Goal: Task Accomplishment & Management: Use online tool/utility

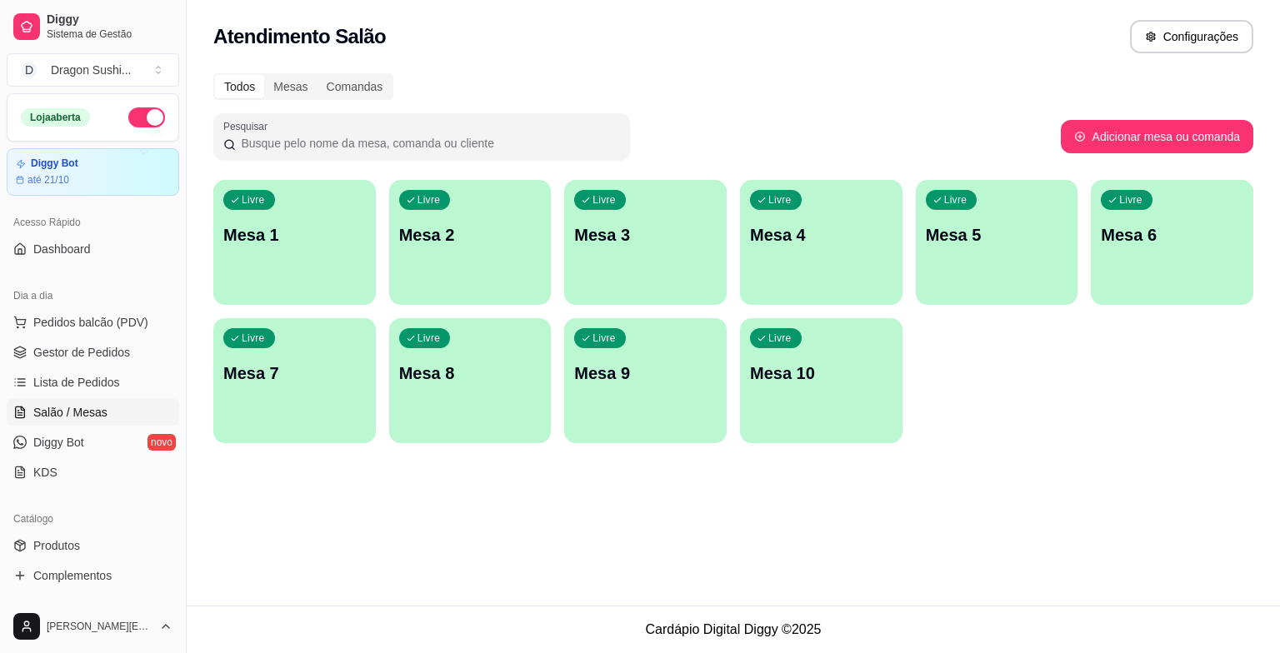
click at [1185, 248] on div "Livre Mesa 6" at bounding box center [1171, 232] width 162 height 105
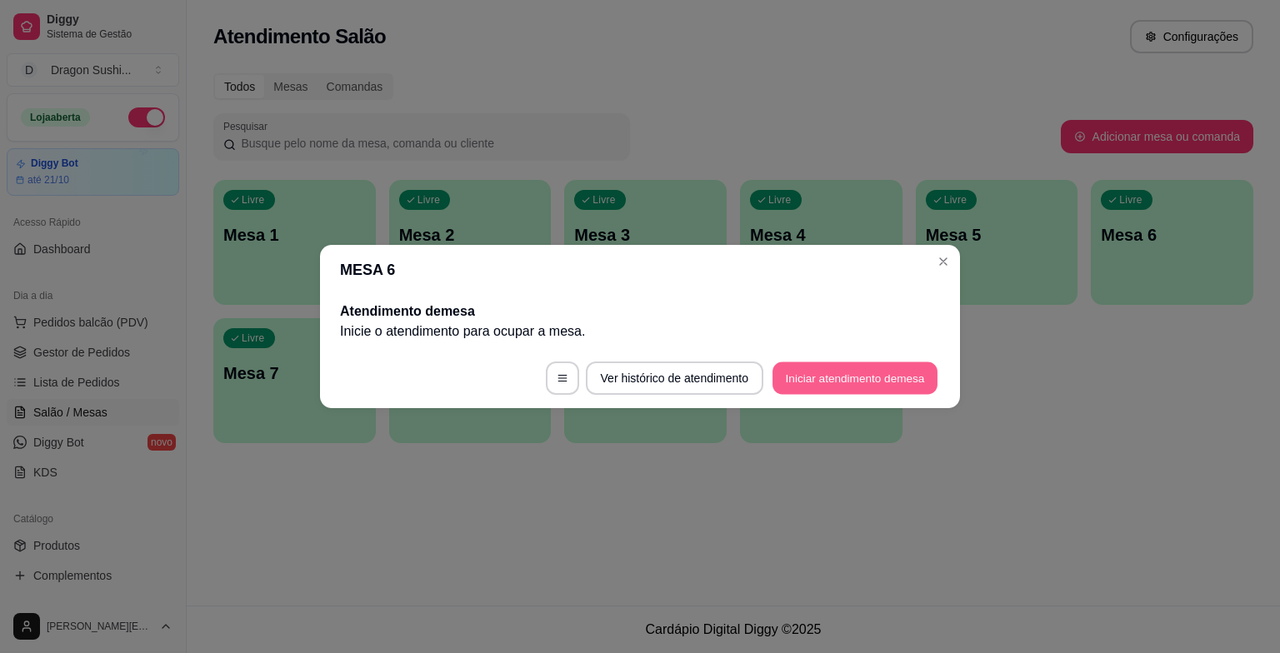
click at [835, 376] on button "Iniciar atendimento de mesa" at bounding box center [854, 378] width 165 height 32
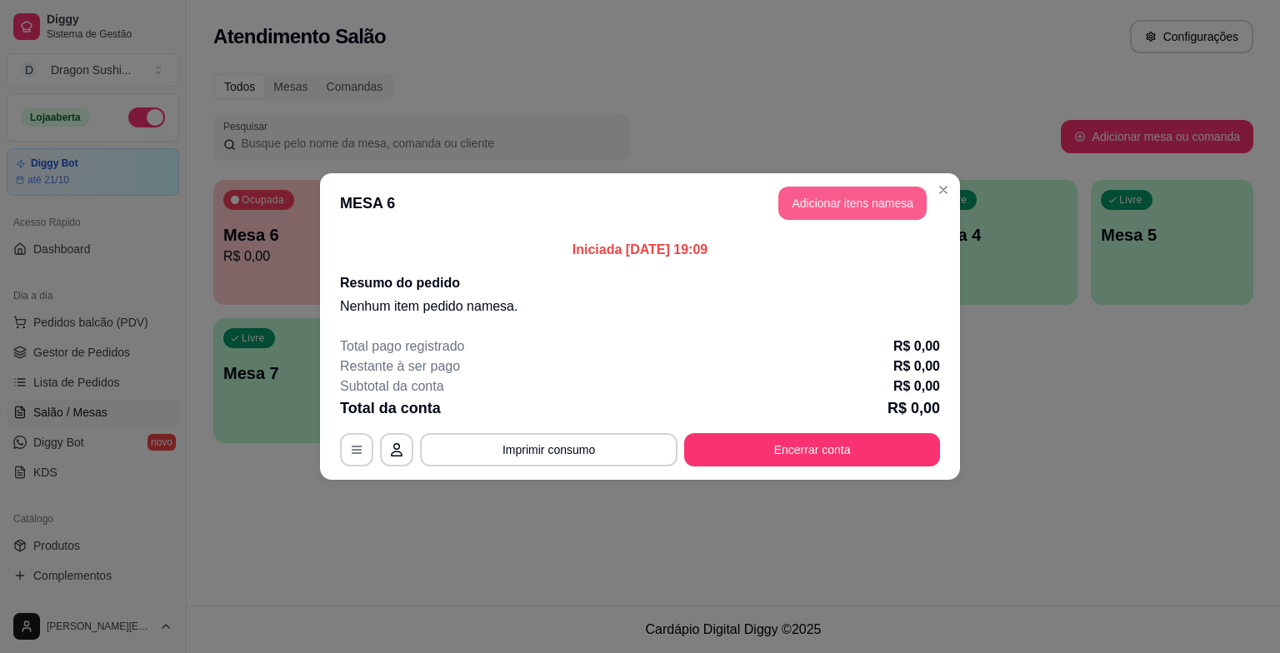
click at [901, 217] on button "Adicionar itens na mesa" at bounding box center [852, 203] width 148 height 33
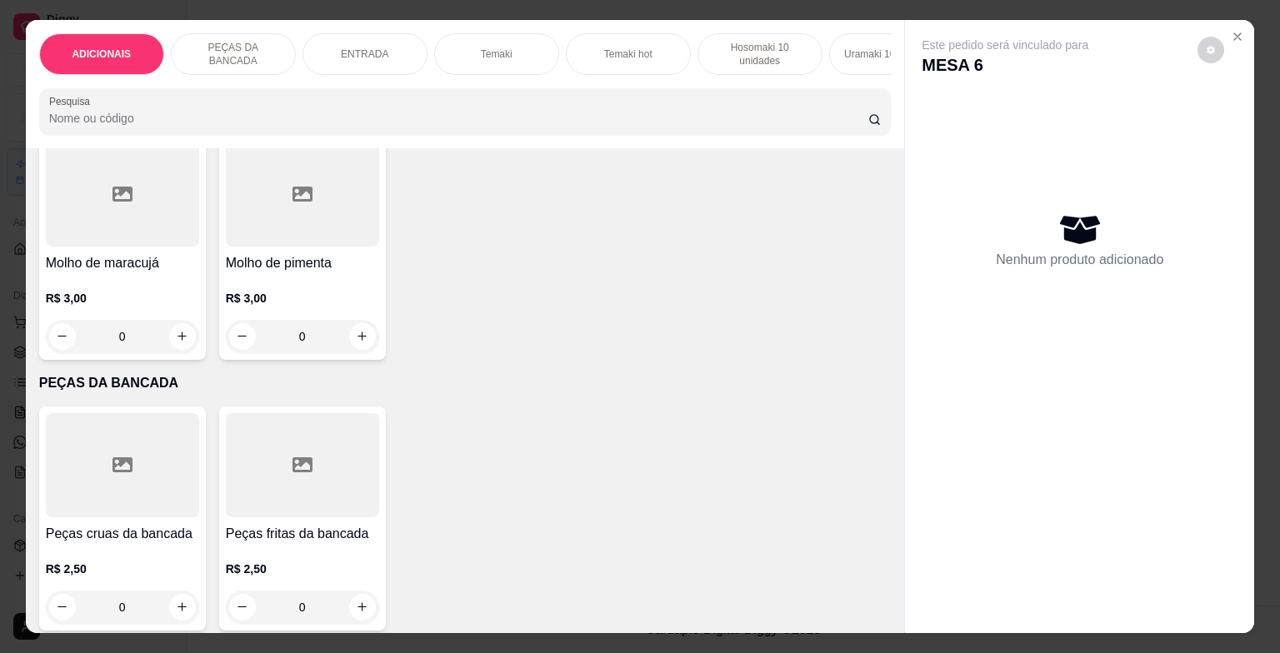
scroll to position [500, 0]
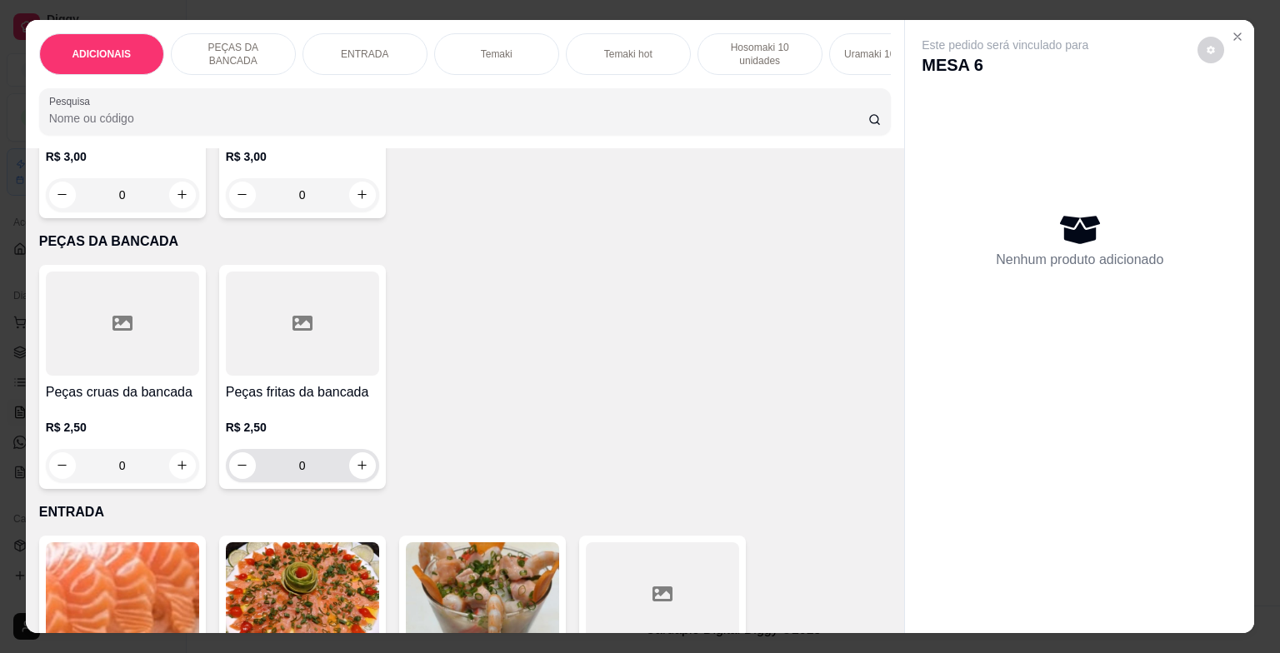
drag, startPoint x: 307, startPoint y: 480, endPoint x: 297, endPoint y: 477, distance: 10.5
click at [307, 480] on input "0" at bounding box center [302, 465] width 93 height 33
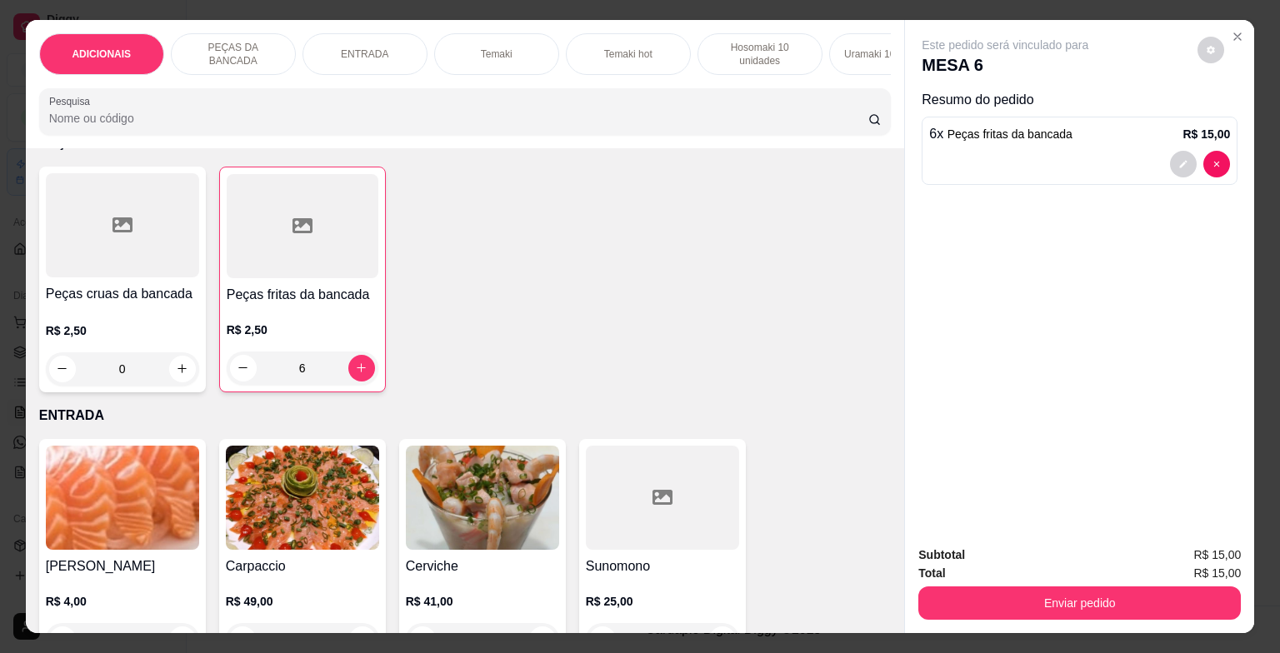
scroll to position [666, 0]
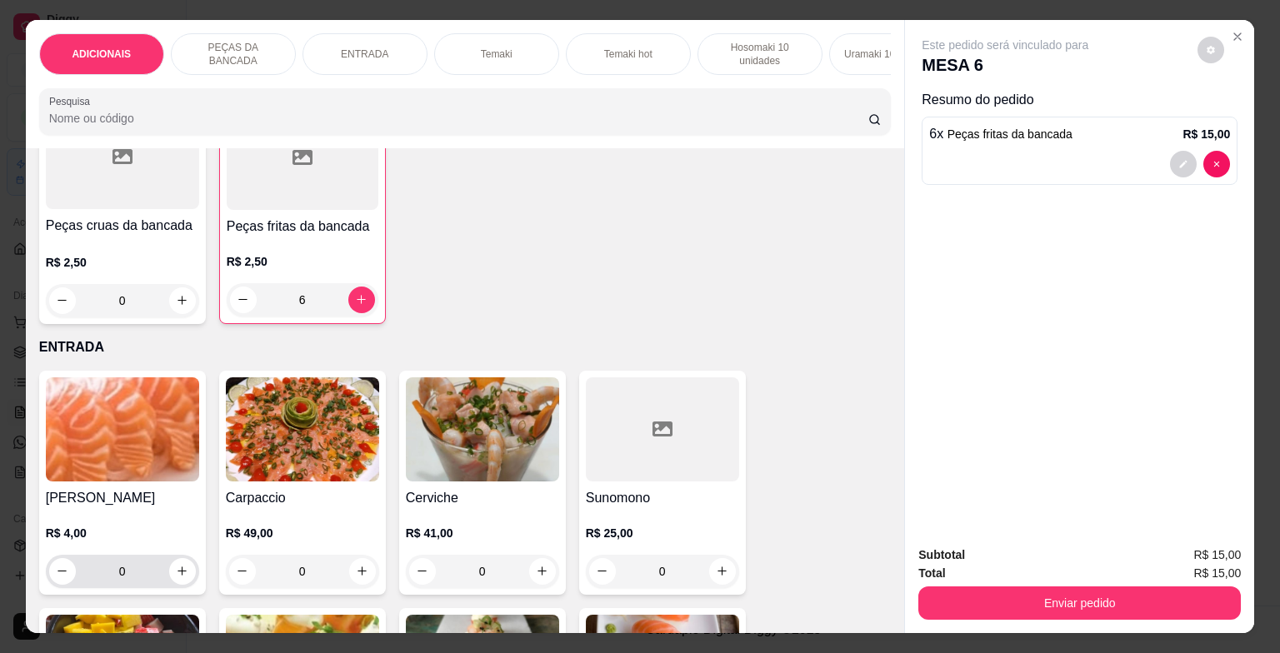
type input "6"
click at [133, 581] on input "0" at bounding box center [122, 571] width 93 height 33
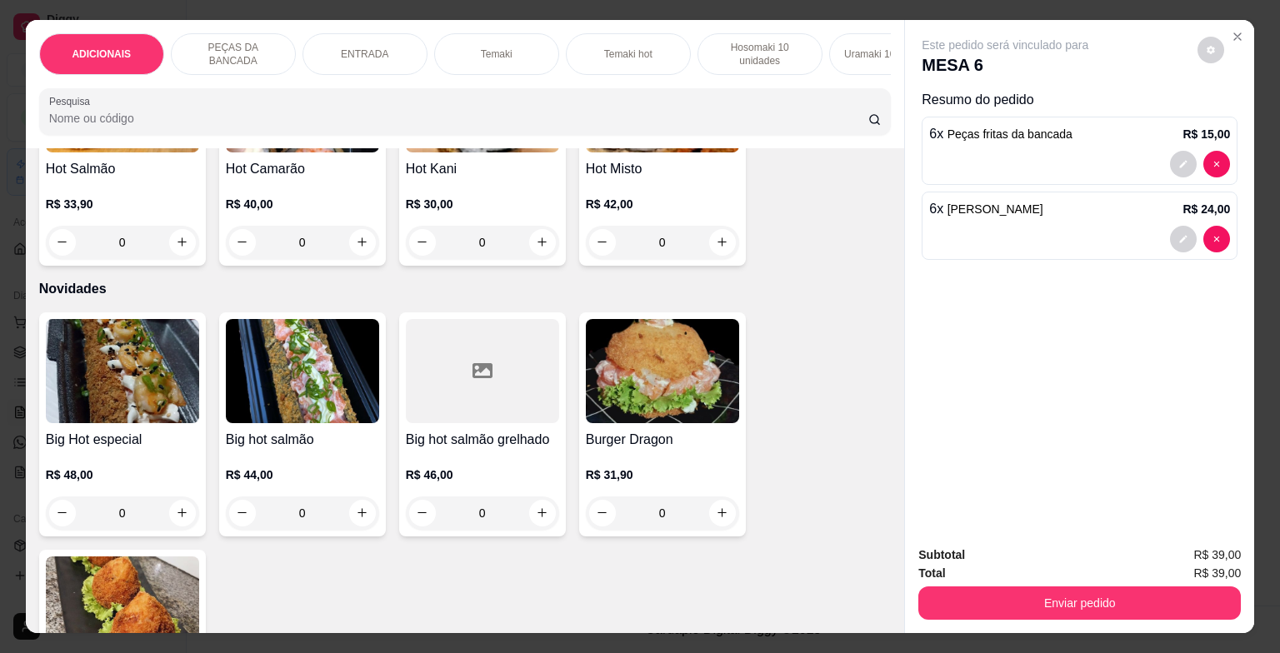
scroll to position [3166, 0]
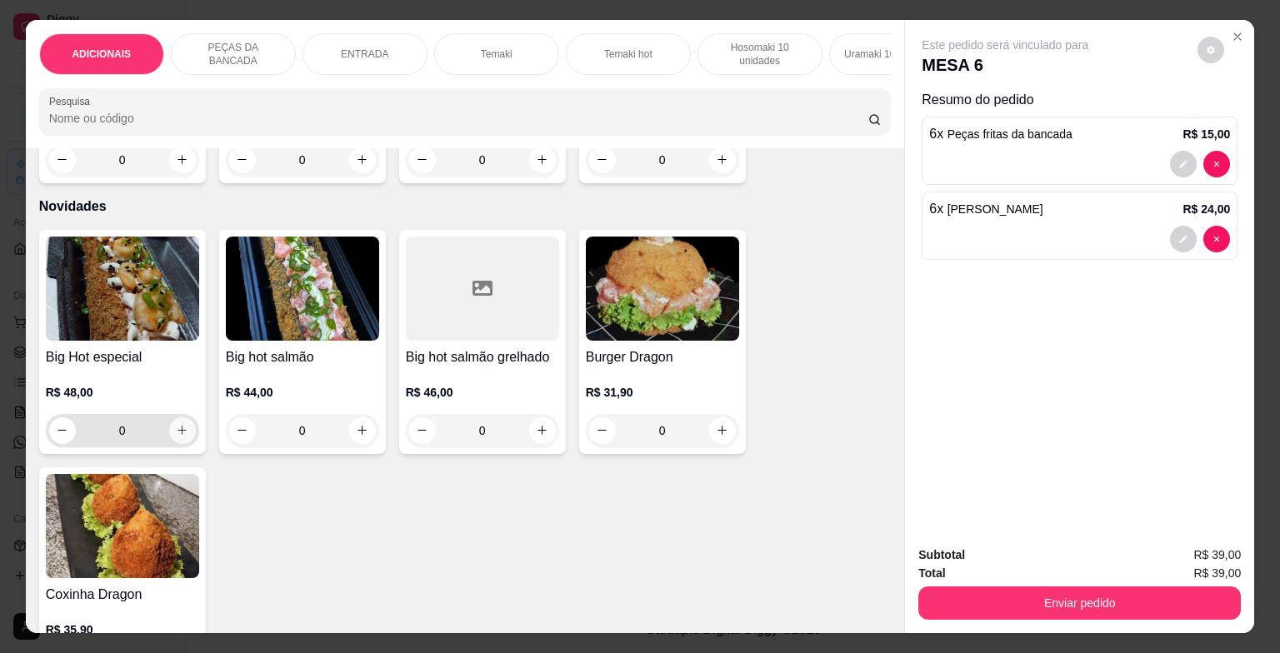
type input "6"
click at [182, 437] on icon "increase-product-quantity" at bounding box center [182, 430] width 12 height 12
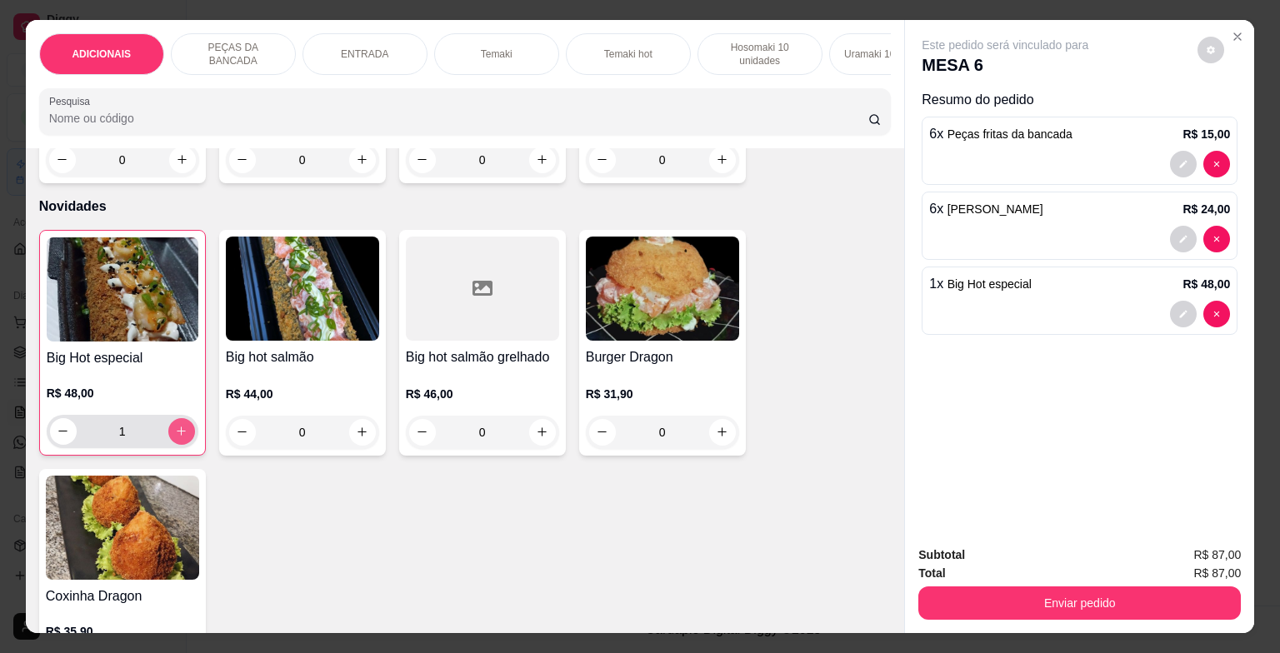
type input "1"
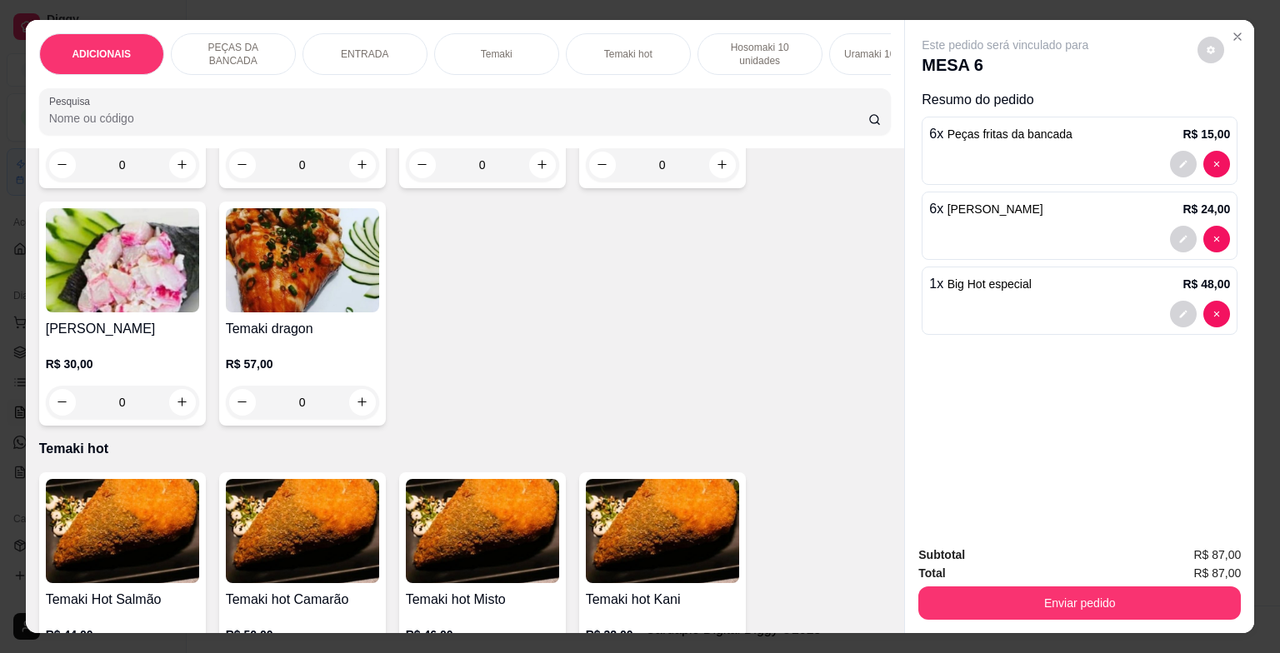
scroll to position [1166, 0]
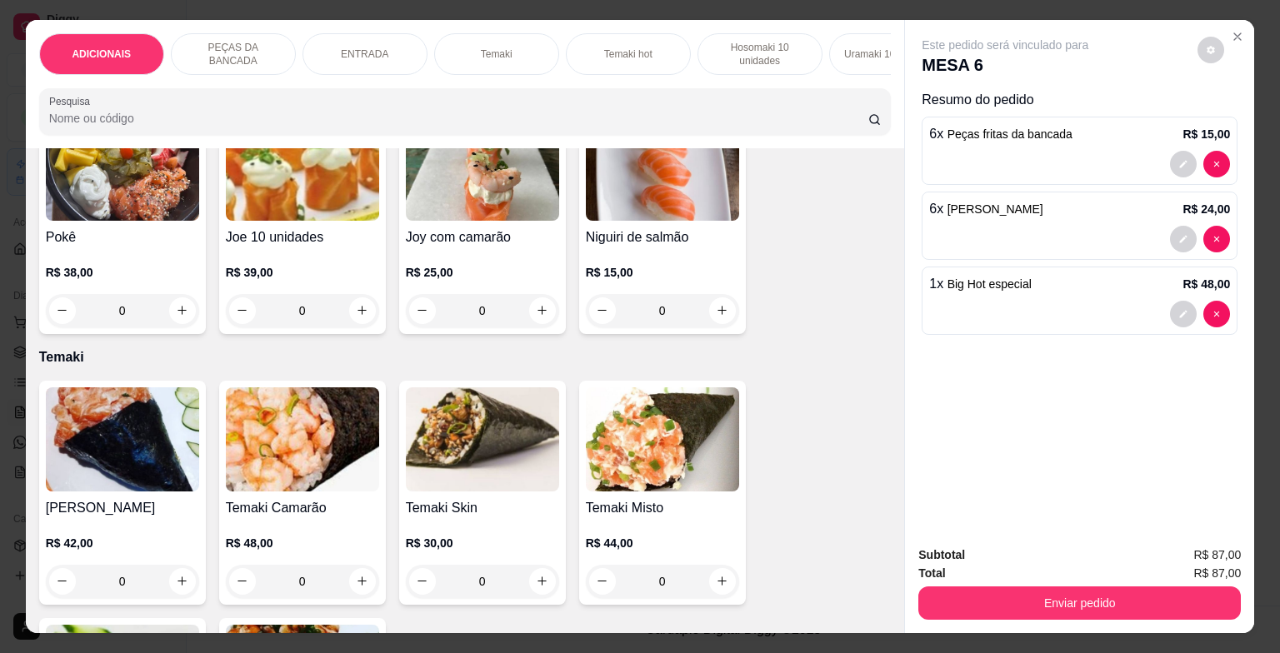
click at [712, 581] on div "0" at bounding box center [662, 581] width 153 height 33
click at [721, 586] on div "0" at bounding box center [662, 581] width 153 height 33
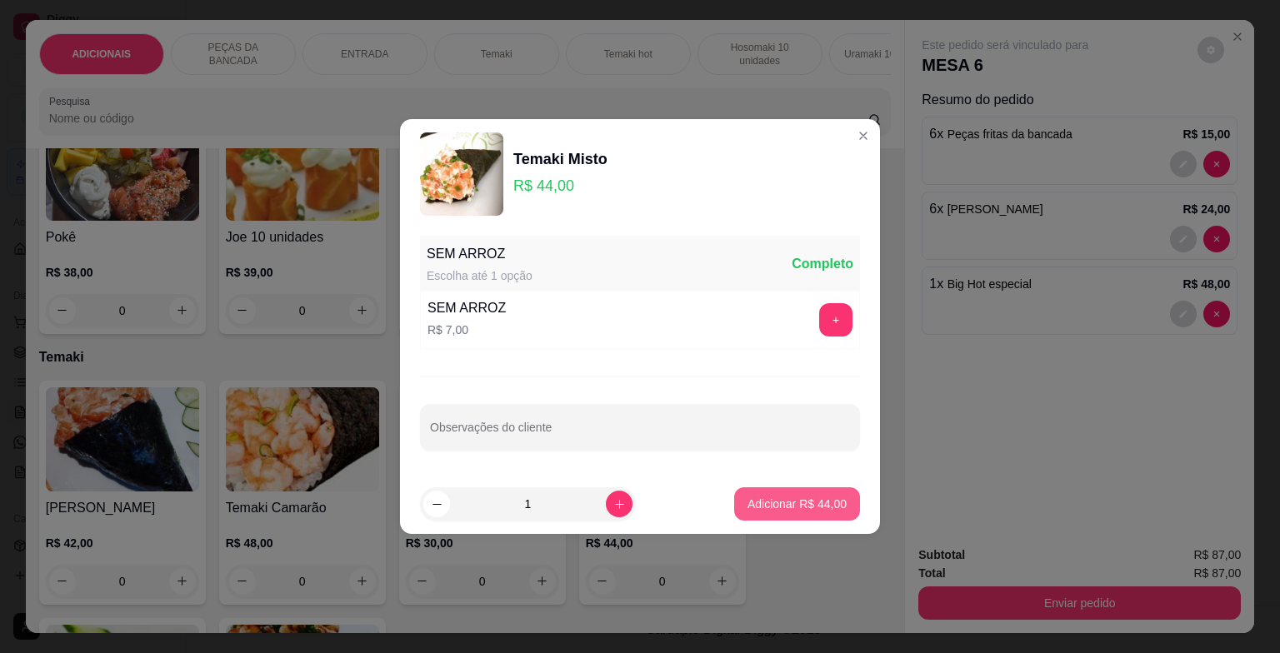
click at [774, 507] on p "Adicionar R$ 44,00" at bounding box center [796, 504] width 99 height 17
type input "1"
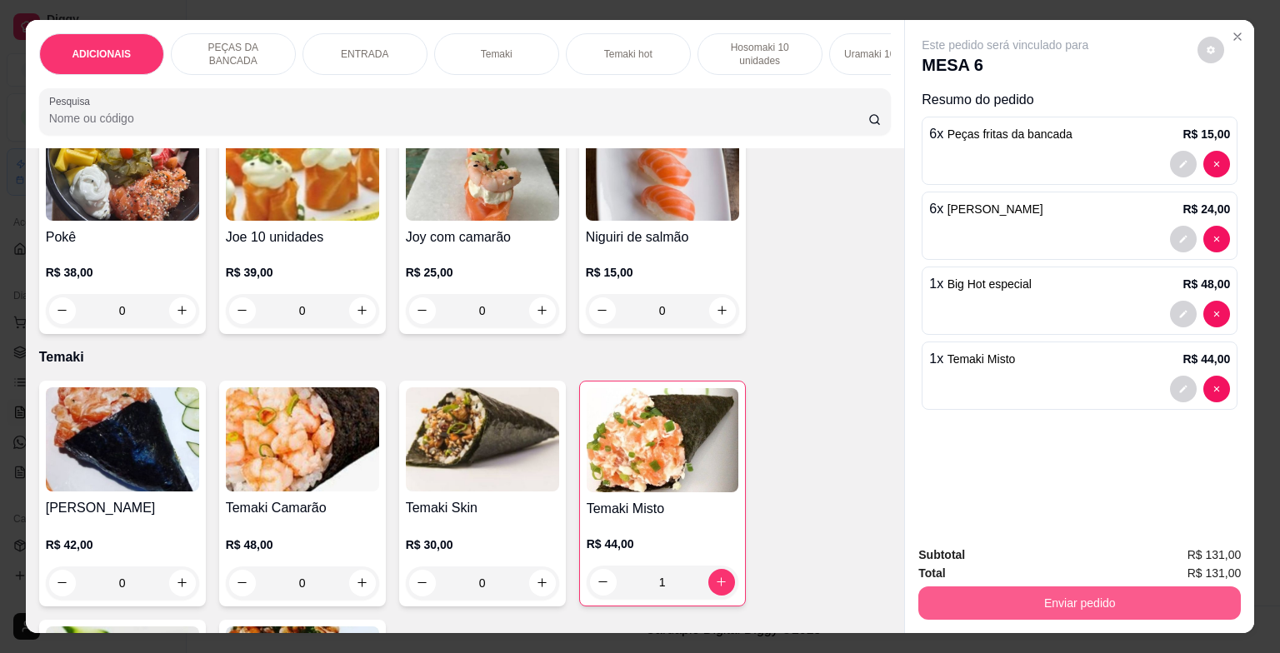
click at [1177, 602] on button "Enviar pedido" at bounding box center [1079, 602] width 322 height 33
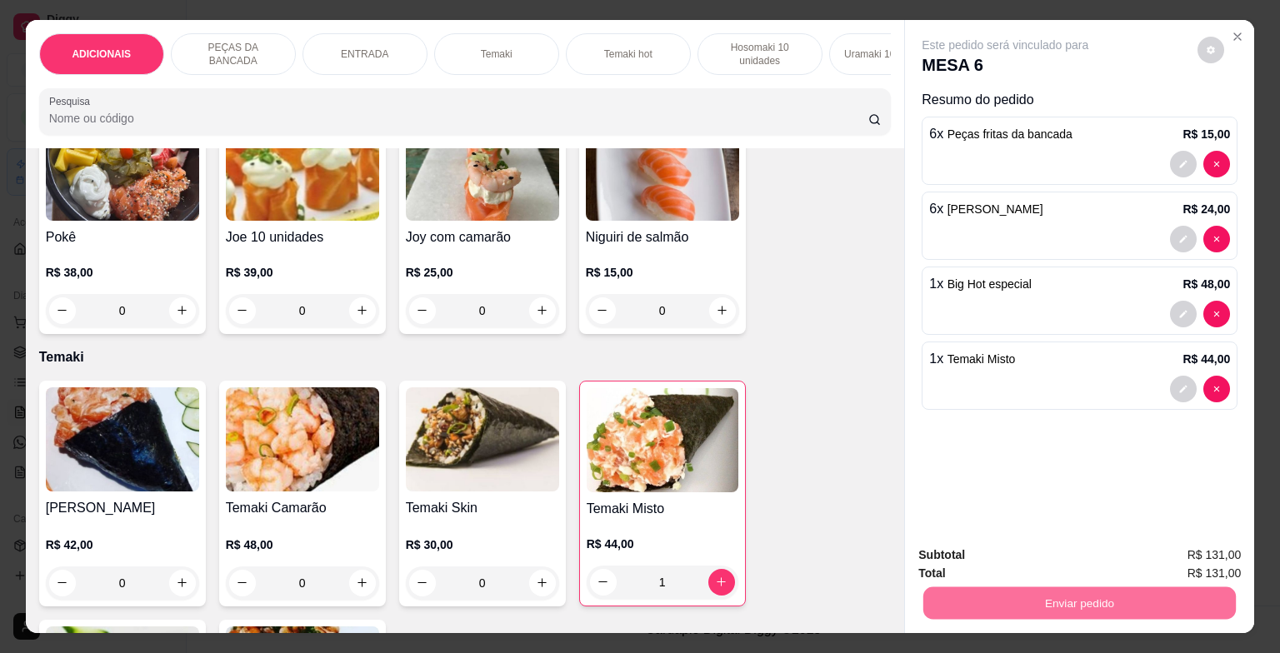
click at [1217, 559] on button "Enviar pedido" at bounding box center [1197, 557] width 94 height 32
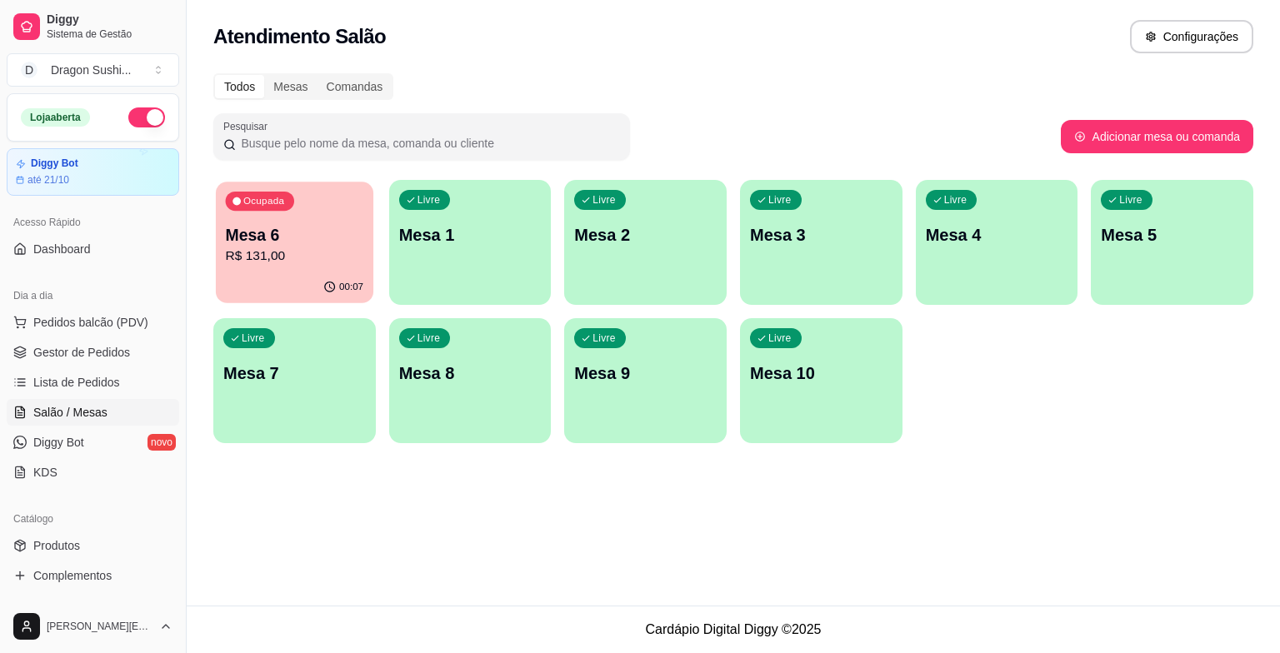
click at [337, 246] on div "Mesa 6 R$ 131,00" at bounding box center [295, 245] width 138 height 42
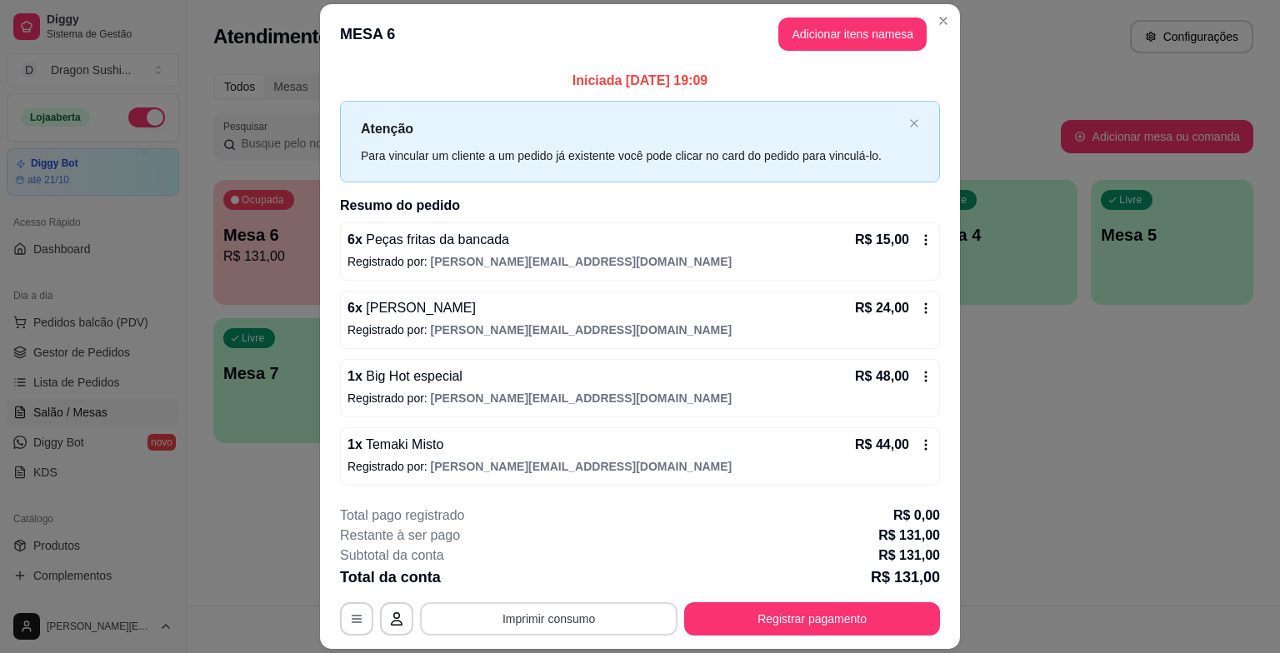
click at [640, 619] on button "Imprimir consumo" at bounding box center [548, 618] width 257 height 33
click at [560, 575] on button "impressora" at bounding box center [547, 579] width 121 height 27
click at [841, 603] on button "Registrar pagamento" at bounding box center [812, 618] width 248 height 32
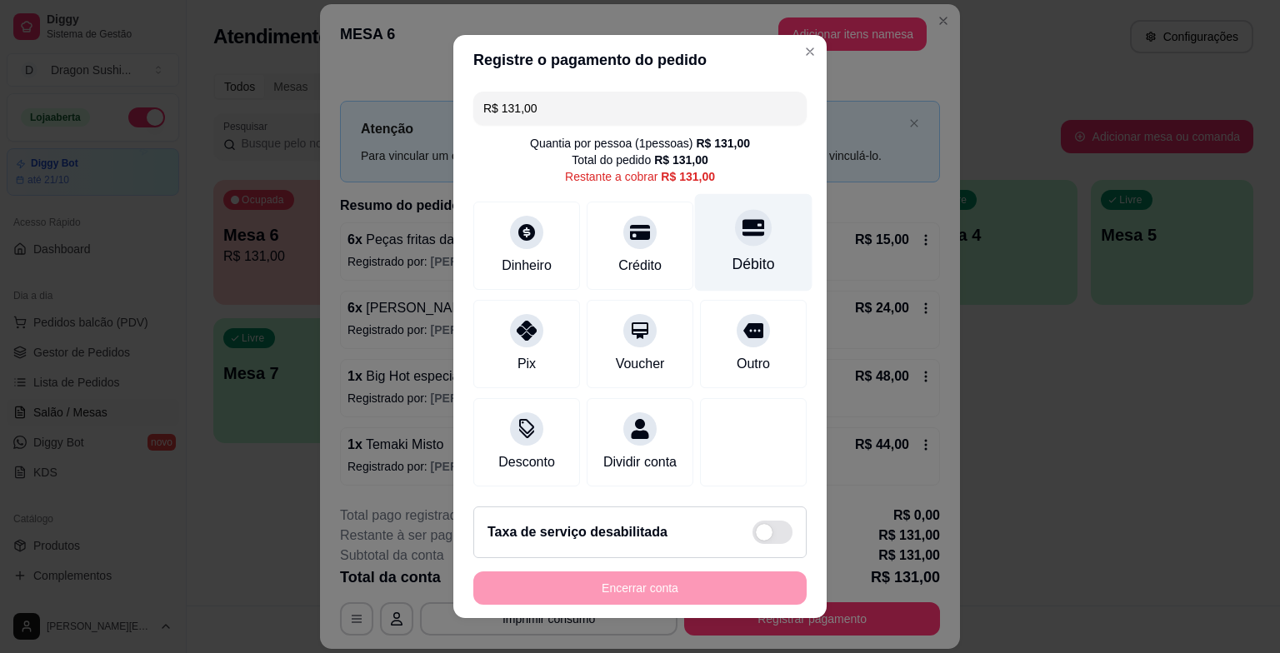
click at [742, 237] on icon at bounding box center [753, 228] width 22 height 17
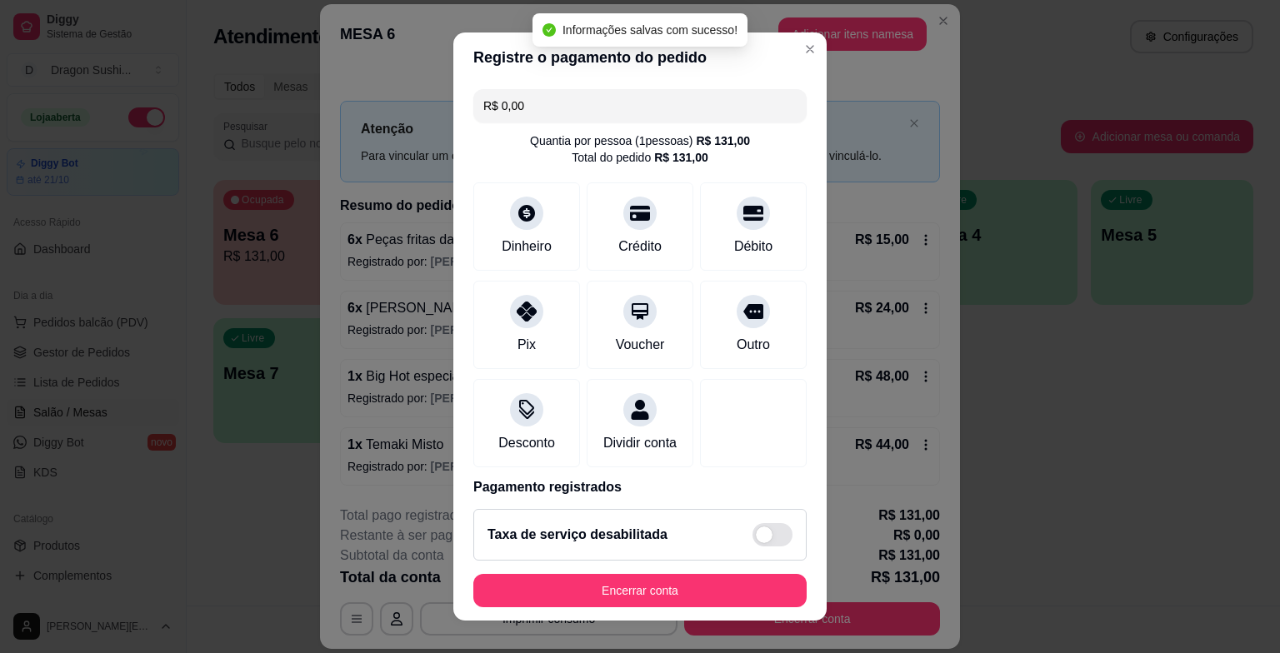
type input "R$ 0,00"
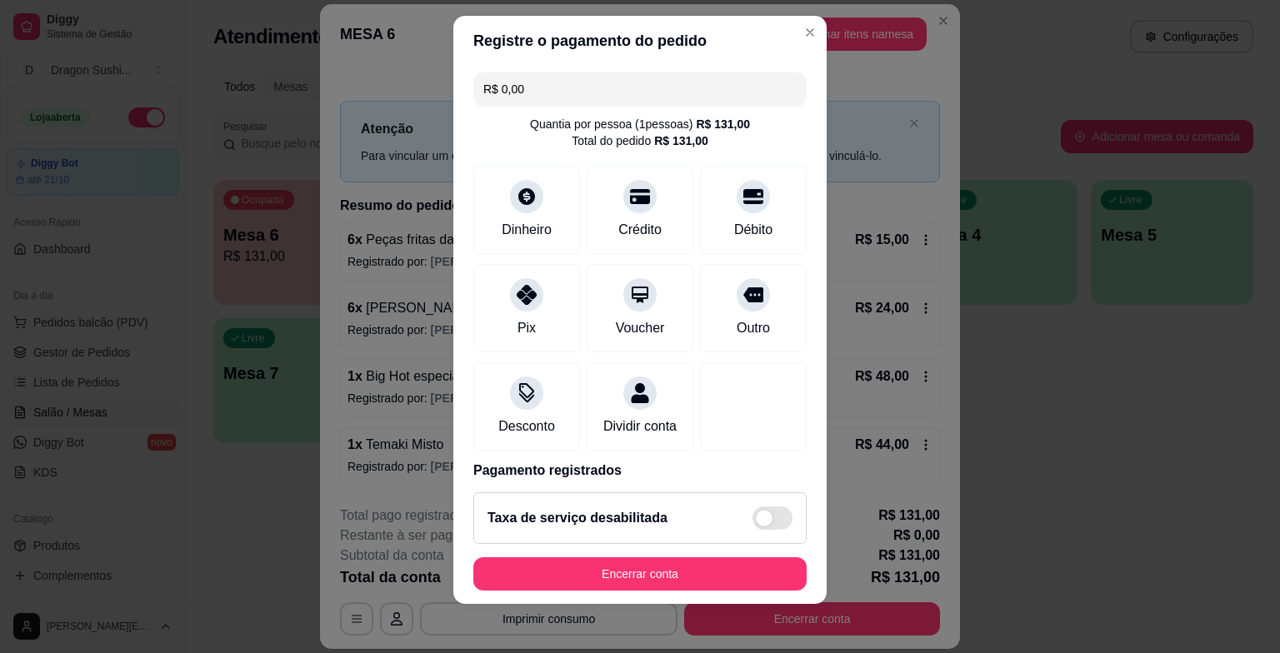
scroll to position [20, 0]
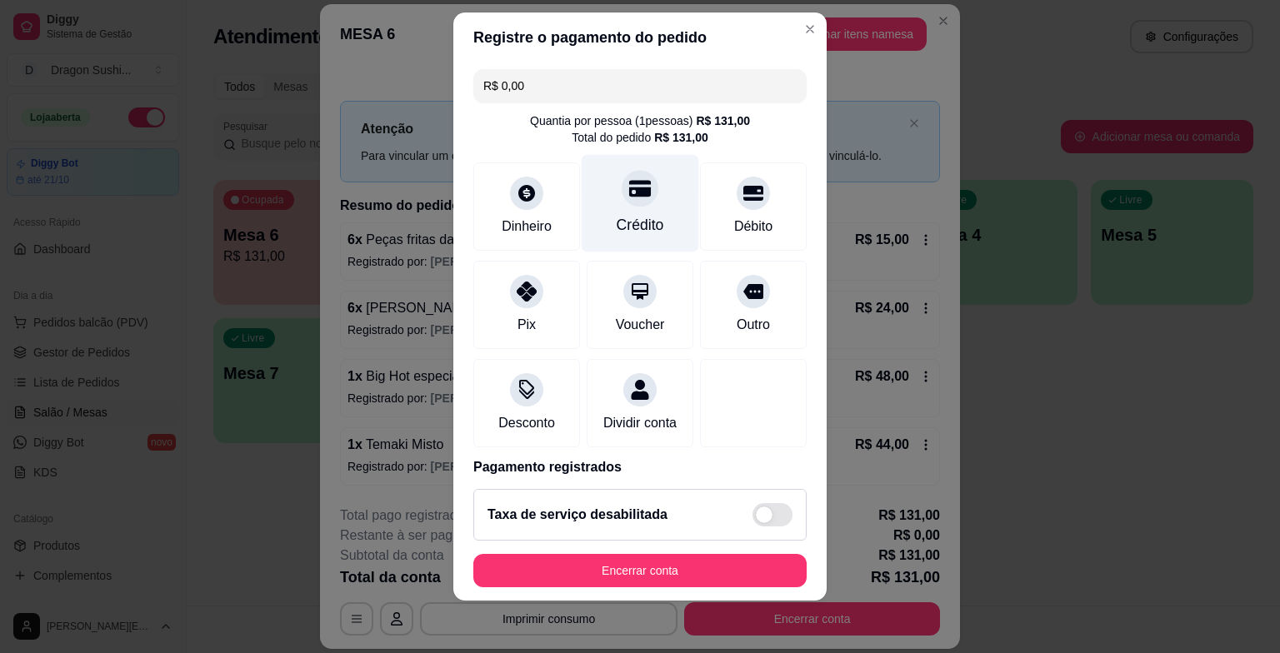
click at [613, 213] on div "Crédito" at bounding box center [639, 203] width 117 height 97
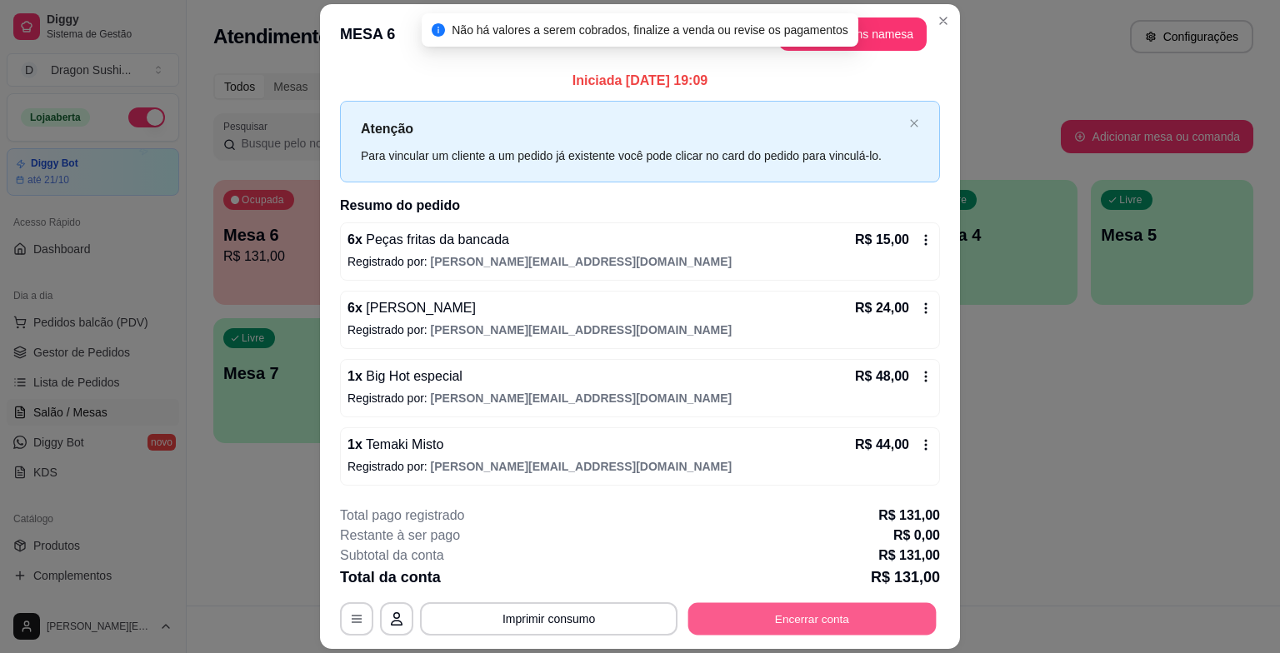
click at [831, 616] on button "Encerrar conta" at bounding box center [812, 618] width 248 height 32
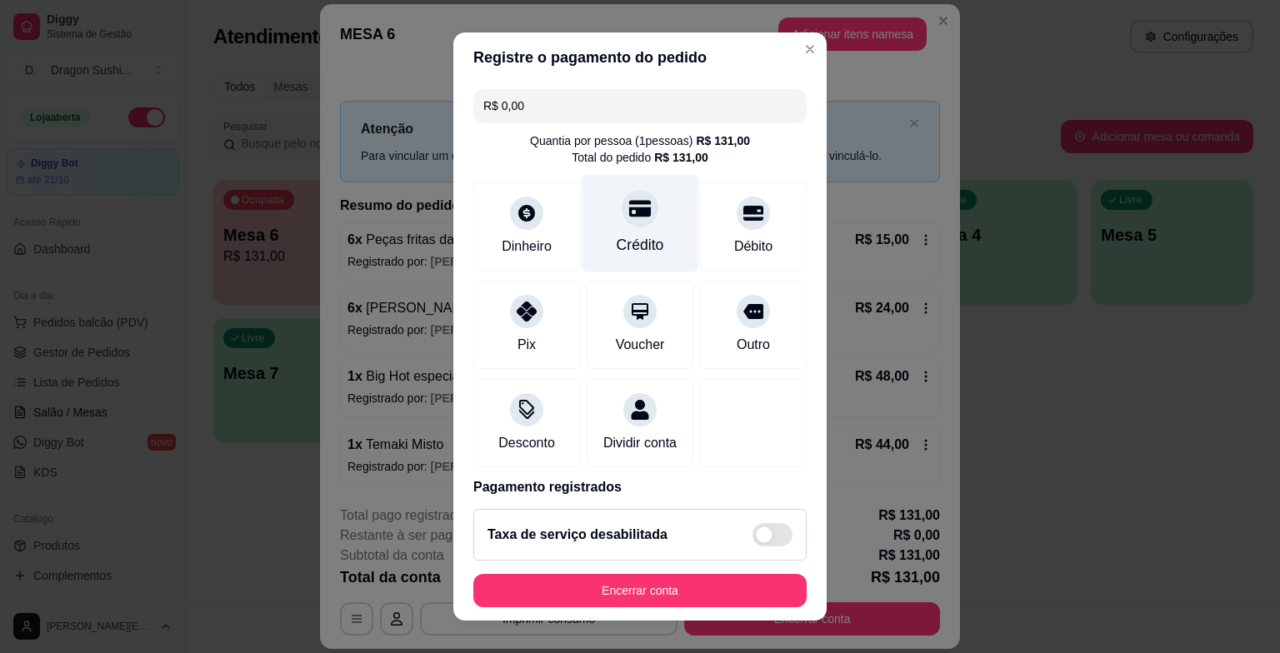
click at [634, 220] on div at bounding box center [639, 209] width 37 height 37
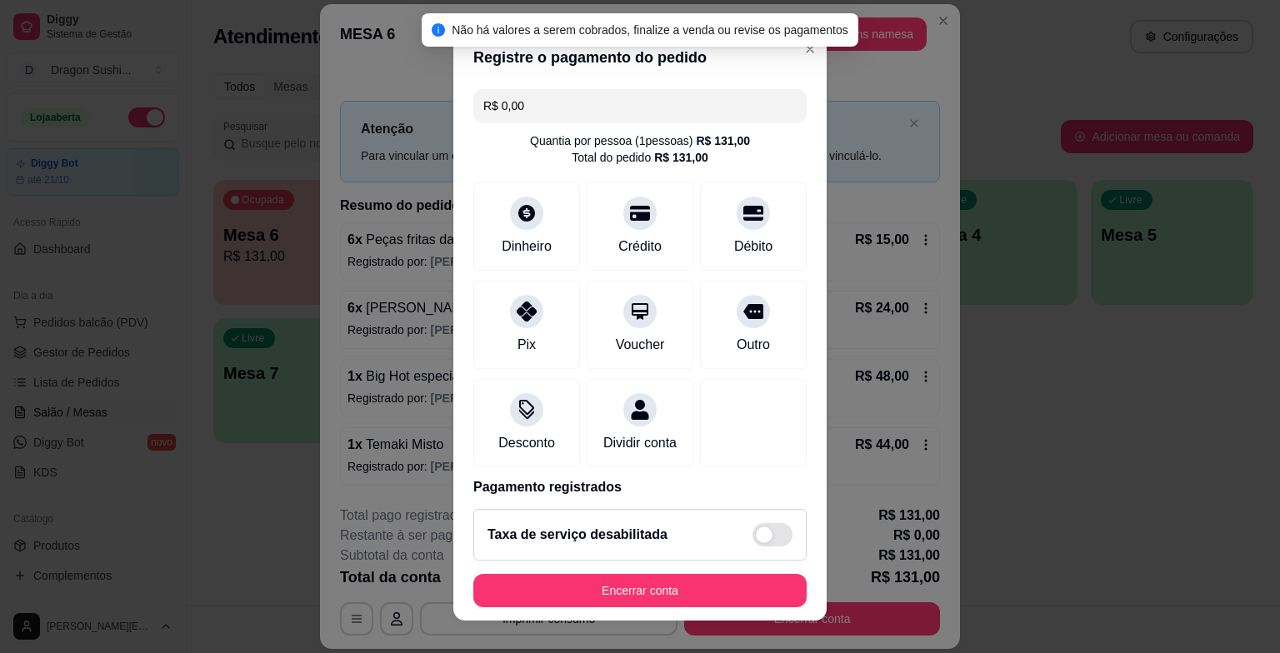
click at [756, 535] on span at bounding box center [764, 534] width 17 height 17
click at [751, 537] on input "checkbox" at bounding box center [756, 542] width 11 height 11
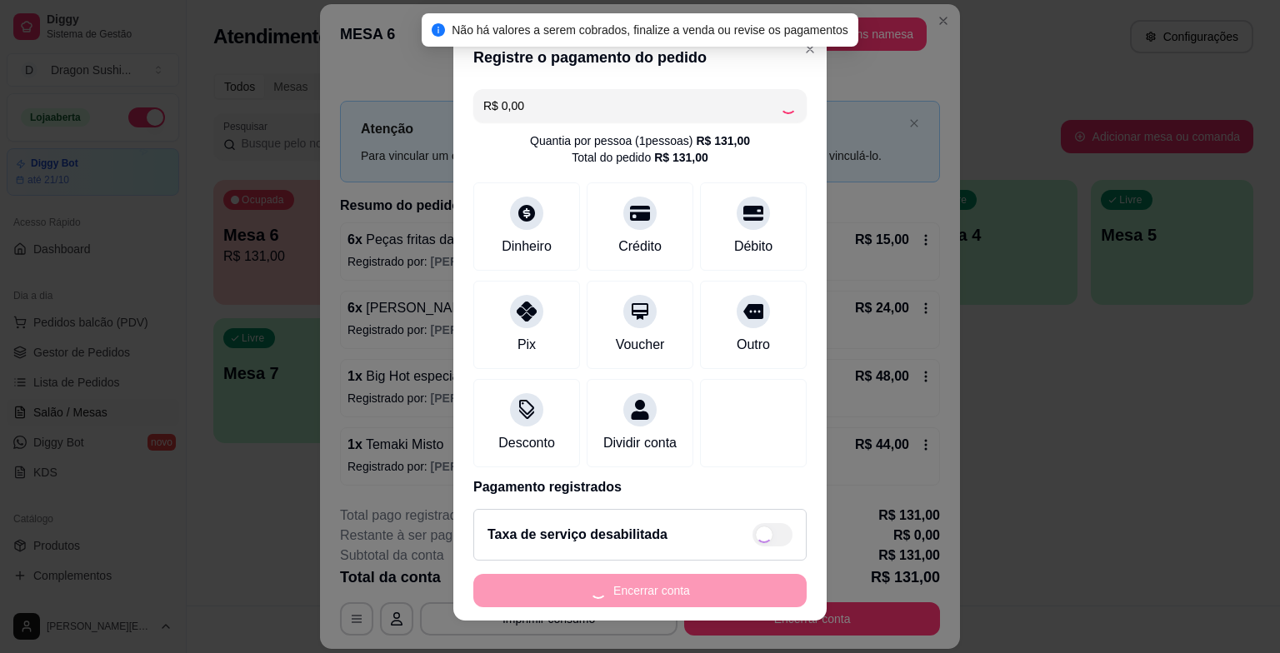
checkbox input "true"
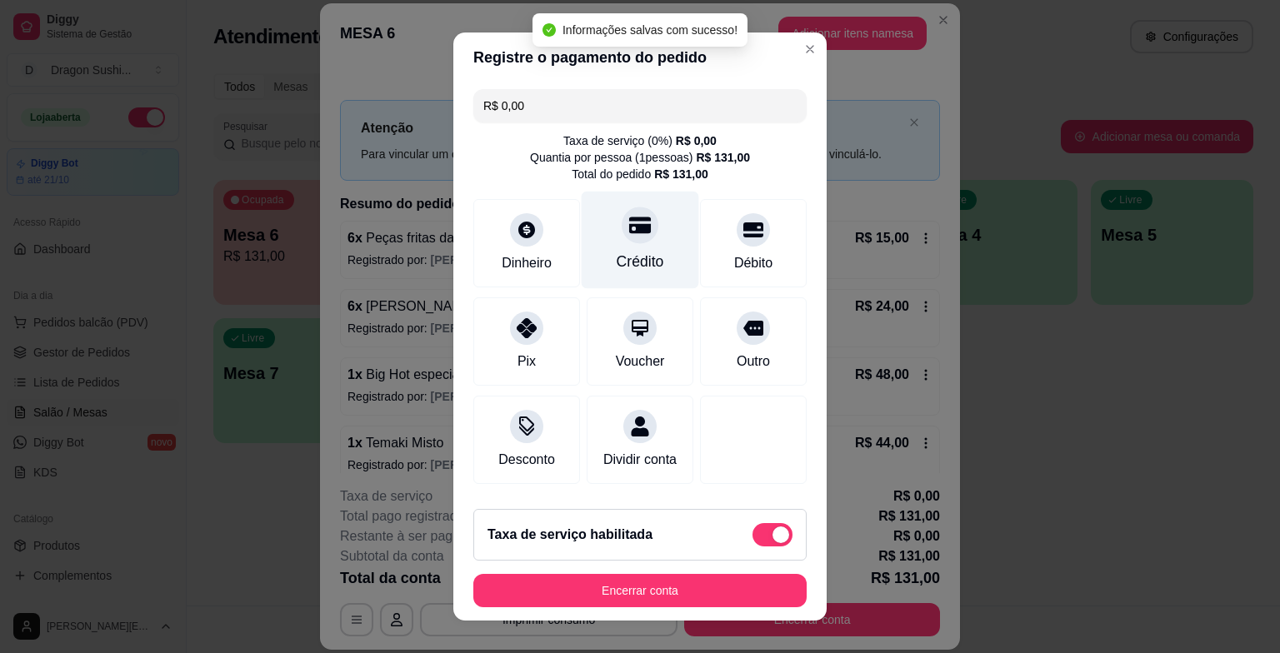
click at [629, 236] on icon at bounding box center [640, 225] width 22 height 22
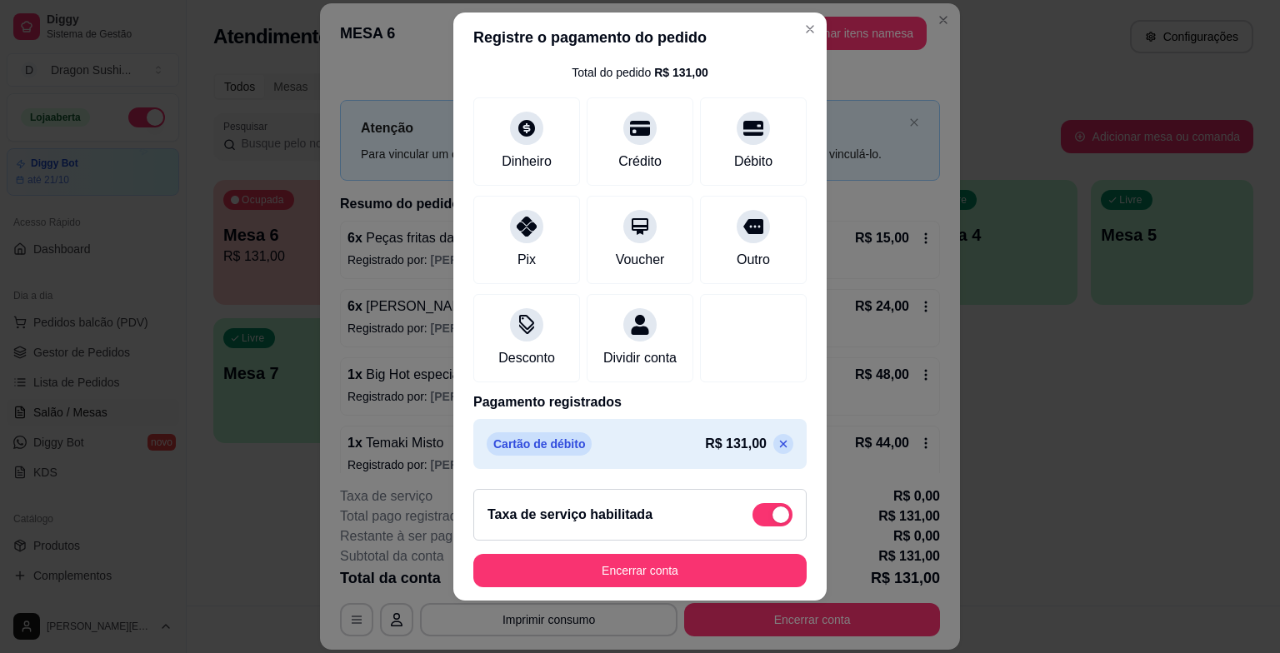
click at [741, 437] on div "R$ 131,00" at bounding box center [749, 444] width 88 height 20
click at [780, 442] on icon at bounding box center [783, 444] width 7 height 7
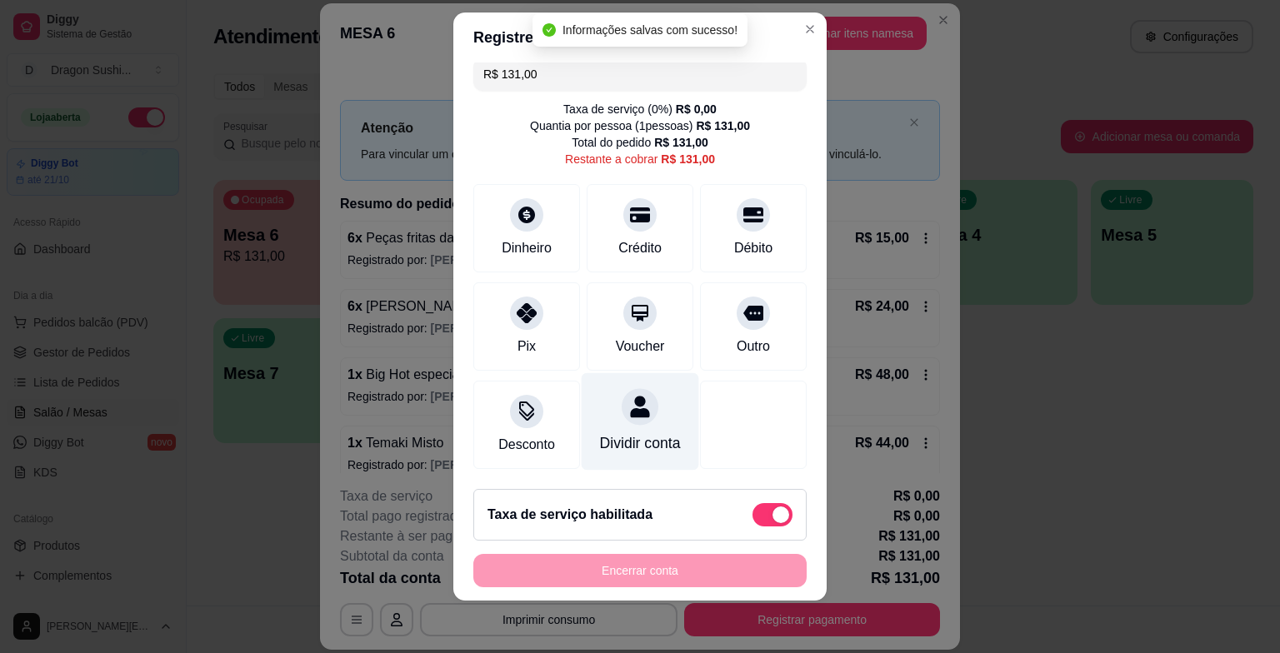
scroll to position [0, 0]
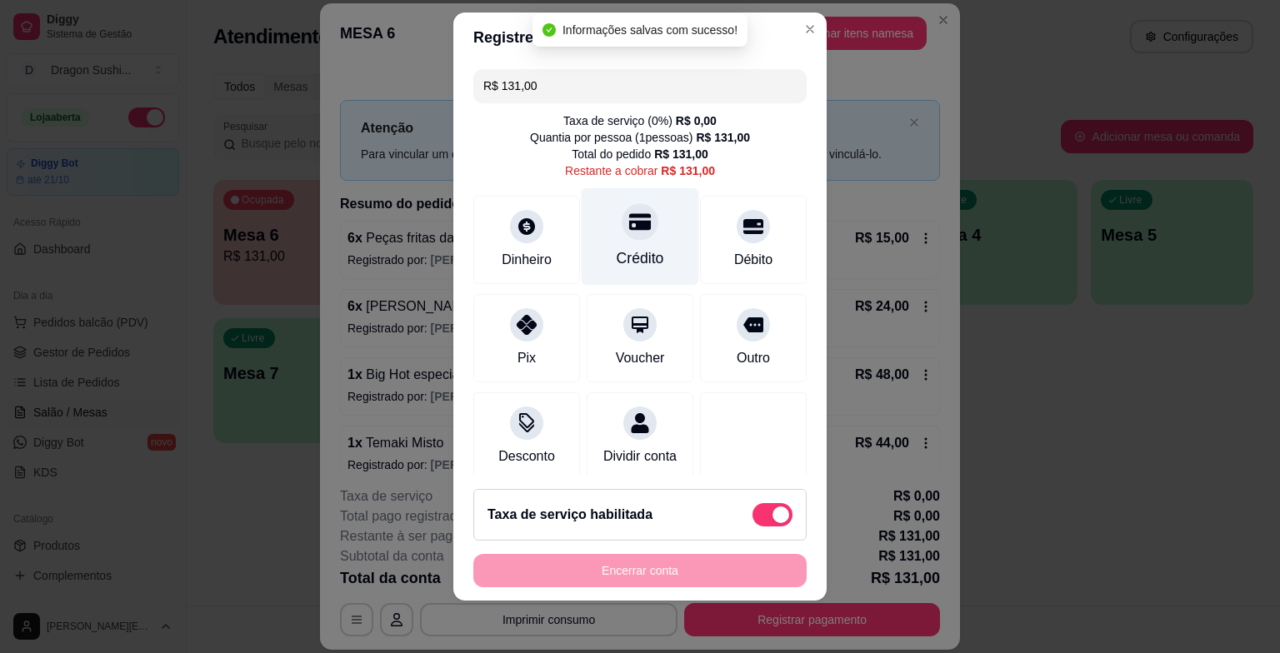
click at [622, 250] on div "Crédito" at bounding box center [639, 258] width 47 height 22
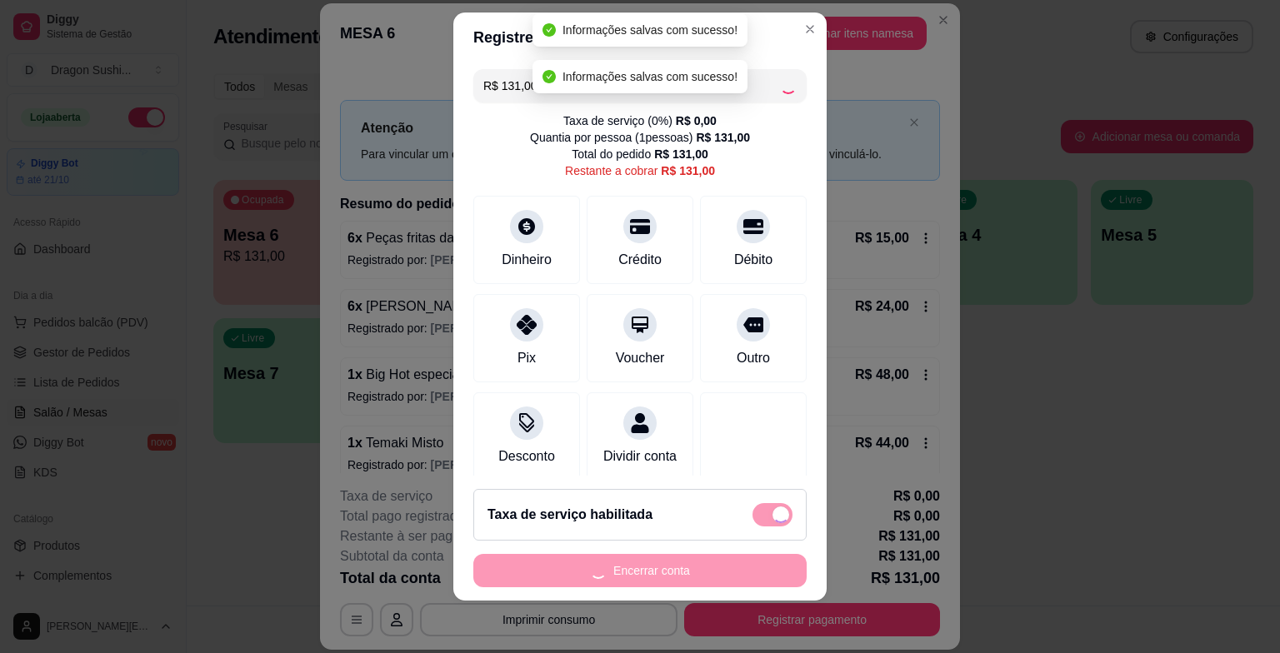
type input "R$ 0,00"
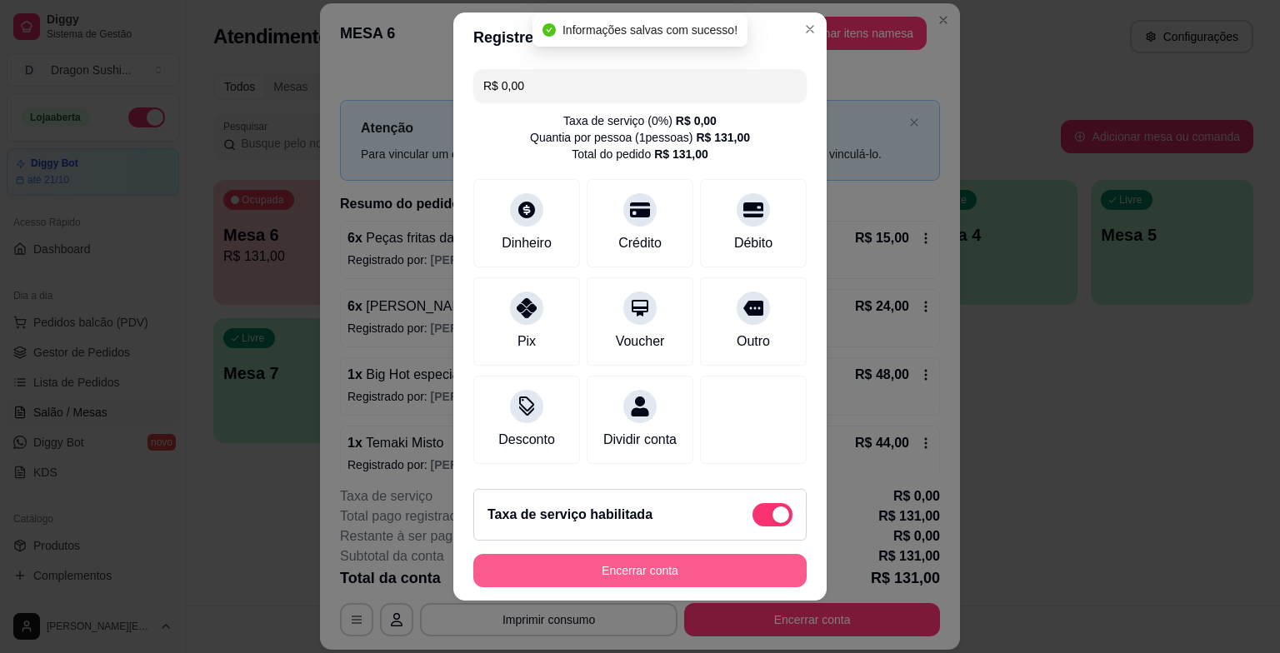
click at [616, 563] on button "Encerrar conta" at bounding box center [639, 570] width 333 height 33
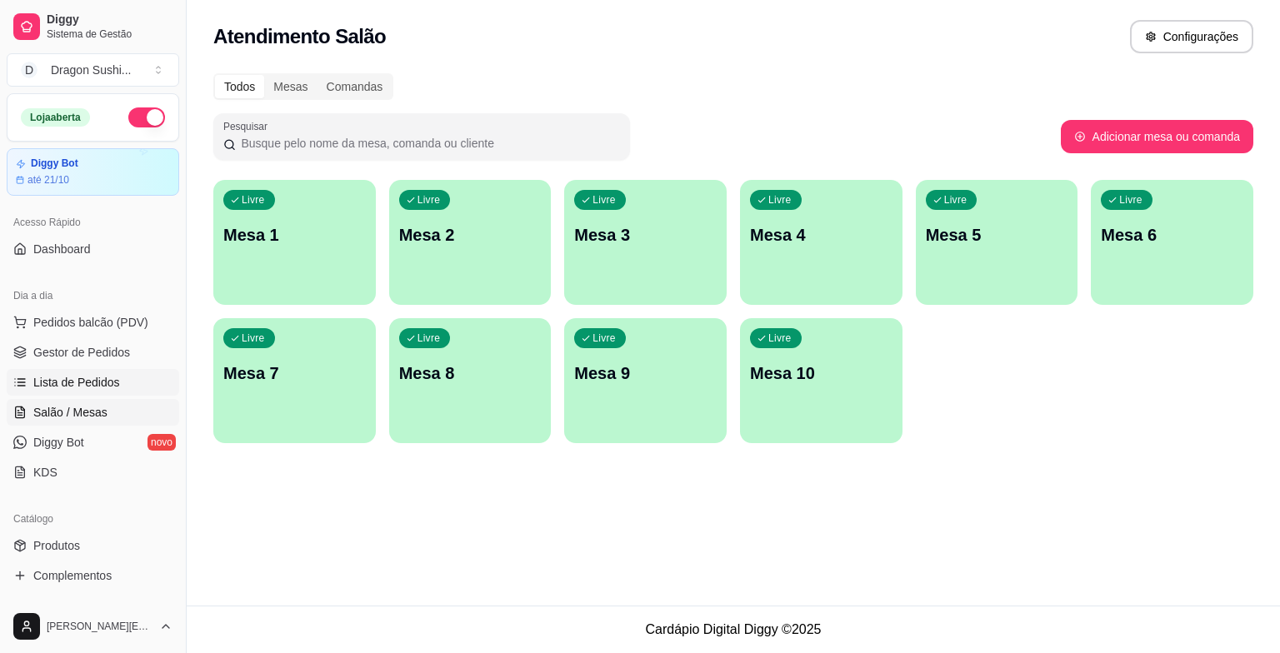
click at [111, 371] on link "Lista de Pedidos" at bounding box center [93, 382] width 172 height 27
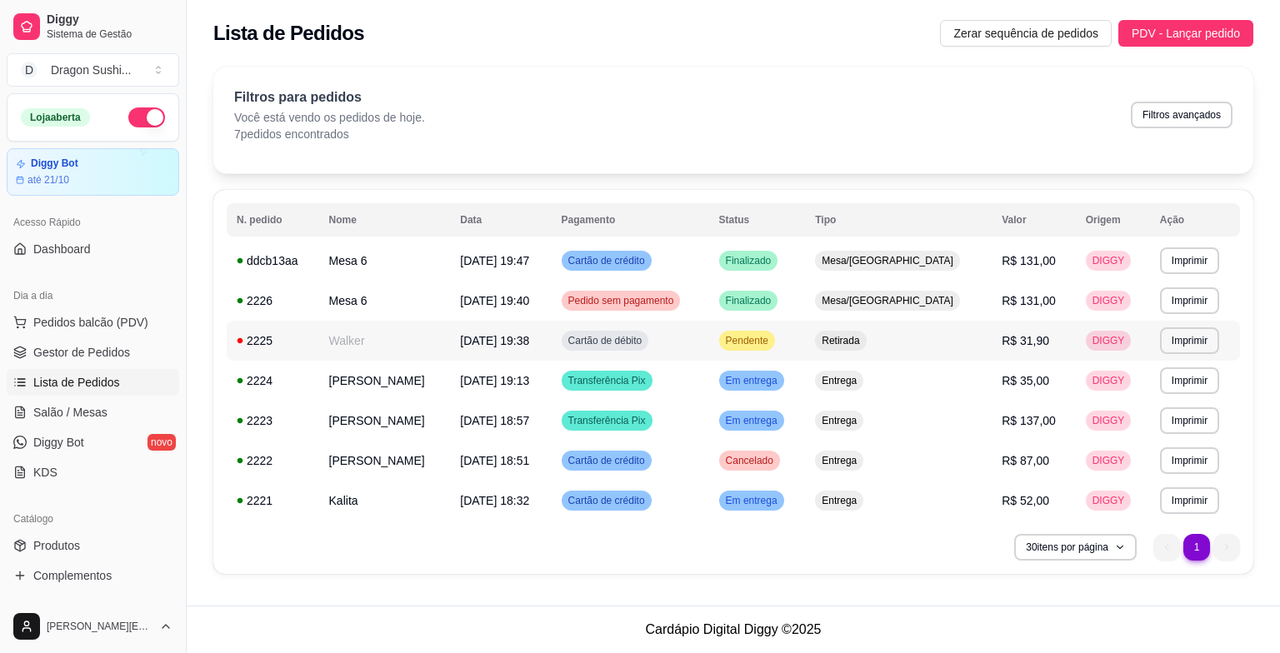
click at [771, 335] on span "Pendente" at bounding box center [746, 340] width 49 height 13
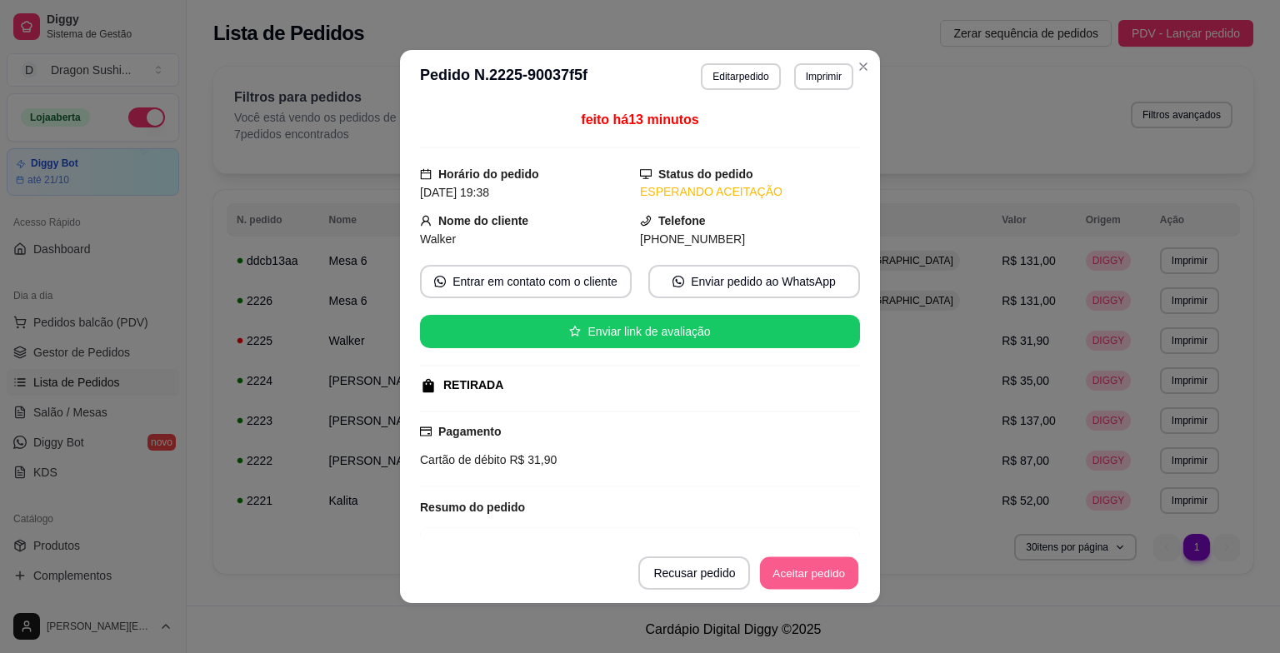
click at [816, 574] on button "Aceitar pedido" at bounding box center [809, 573] width 98 height 32
click at [819, 575] on button "Mover para preparo" at bounding box center [795, 572] width 129 height 33
click at [819, 575] on button "Mover para retirada disponível" at bounding box center [768, 572] width 184 height 33
